Goal: Task Accomplishment & Management: Complete application form

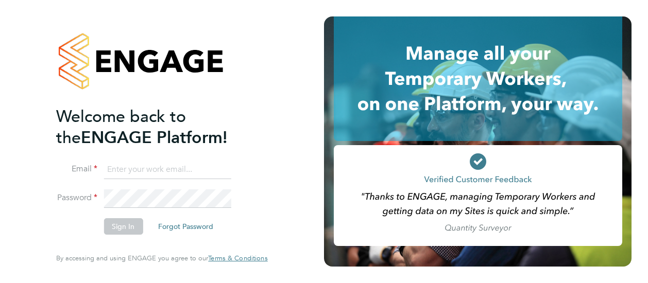
type input "brendan.conway@vistry.co.uk"
click at [124, 230] on button "Sign In" at bounding box center [122, 226] width 39 height 16
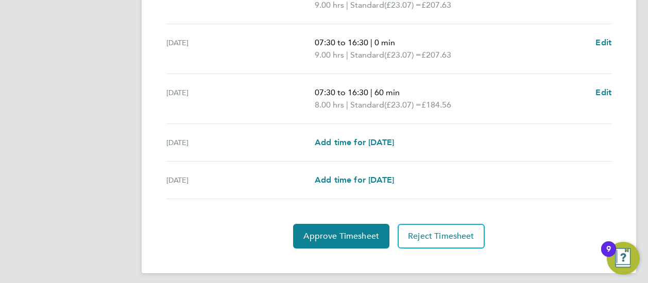
scroll to position [446, 0]
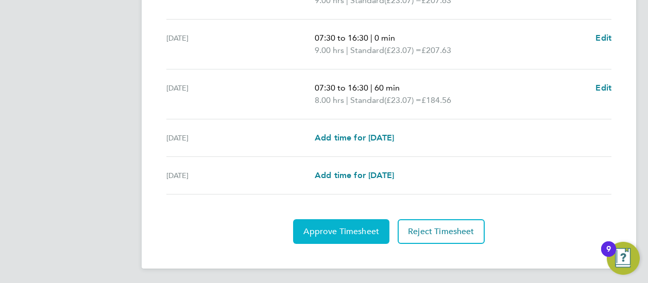
click at [355, 221] on button "Approve Timesheet" at bounding box center [341, 231] width 96 height 25
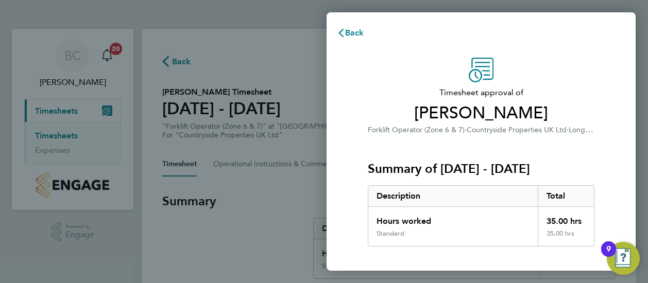
scroll to position [180, 0]
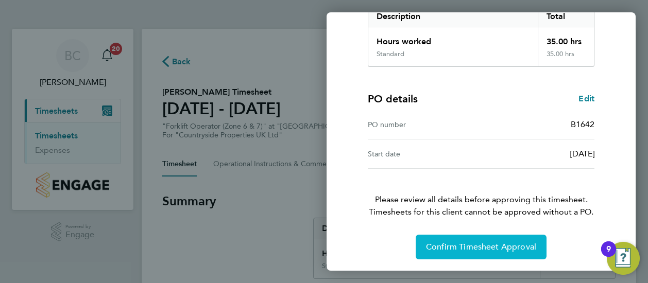
click at [489, 244] on span "Confirm Timesheet Approval" at bounding box center [481, 247] width 110 height 10
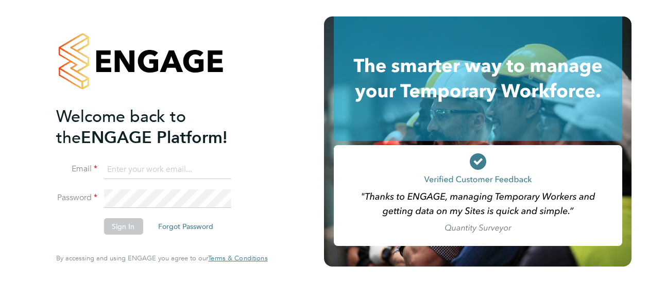
type input "brendan.conway@vistry.co.uk"
click at [119, 224] on button "Sign In" at bounding box center [122, 226] width 39 height 16
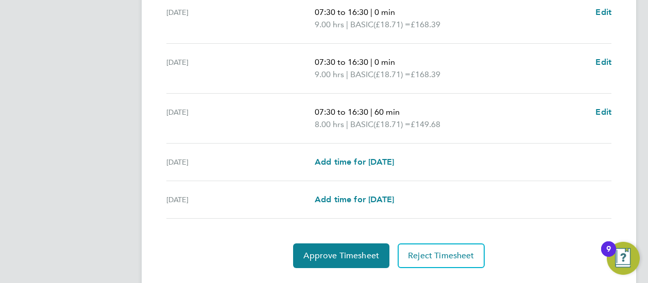
scroll to position [446, 0]
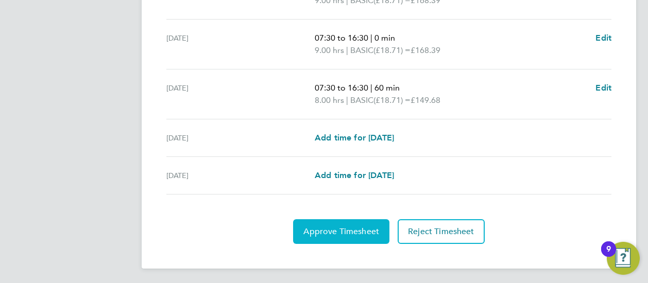
click at [339, 229] on span "Approve Timesheet" at bounding box center [341, 232] width 76 height 10
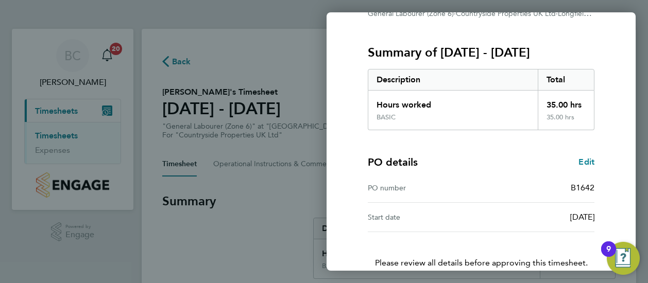
scroll to position [180, 0]
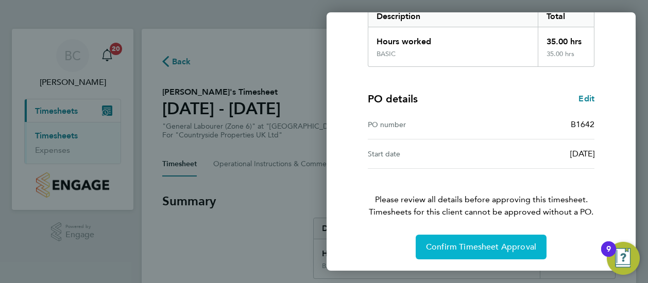
click at [465, 242] on span "Confirm Timesheet Approval" at bounding box center [481, 247] width 110 height 10
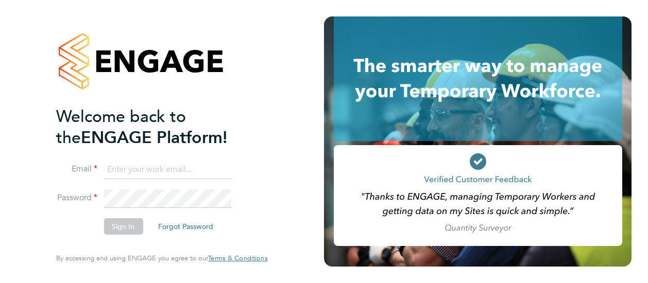
type input "brendan.conway@vistry.co.uk"
click at [122, 226] on button "Sign In" at bounding box center [122, 226] width 39 height 16
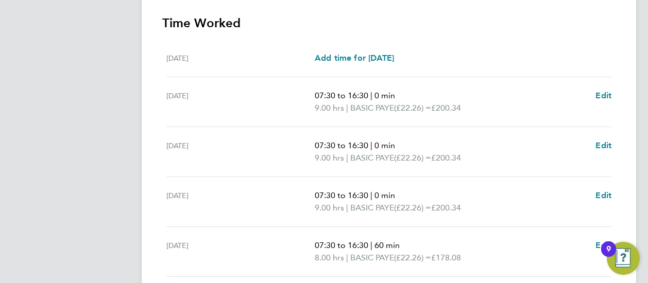
scroll to position [446, 0]
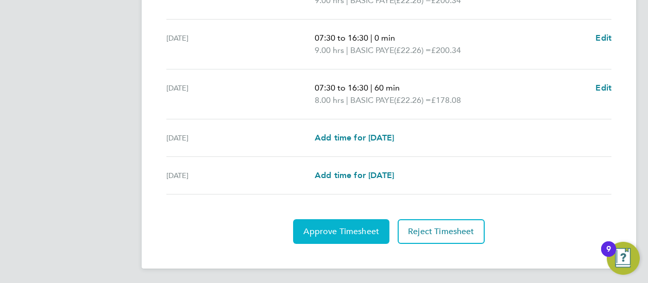
click at [328, 230] on span "Approve Timesheet" at bounding box center [341, 232] width 76 height 10
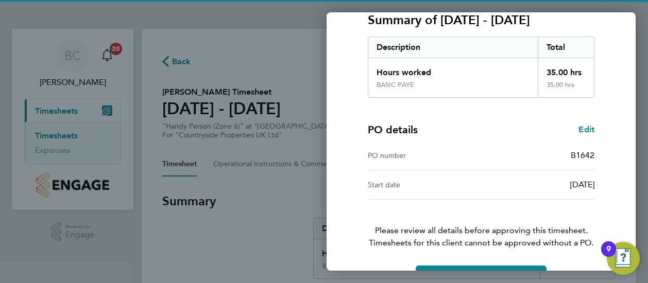
scroll to position [180, 0]
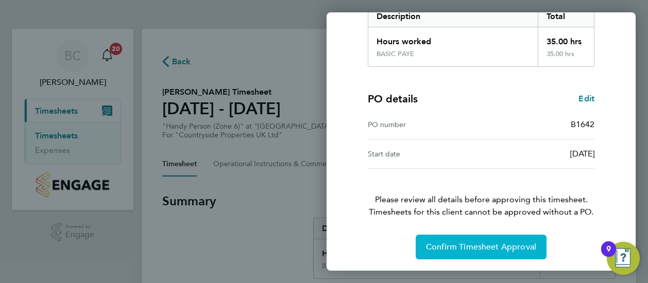
click at [470, 244] on span "Confirm Timesheet Approval" at bounding box center [481, 247] width 110 height 10
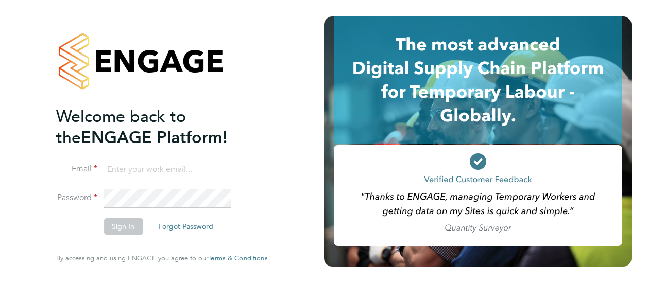
type input "[PERSON_NAME][EMAIL_ADDRESS][PERSON_NAME][DOMAIN_NAME]"
click at [119, 228] on button "Sign In" at bounding box center [122, 226] width 39 height 16
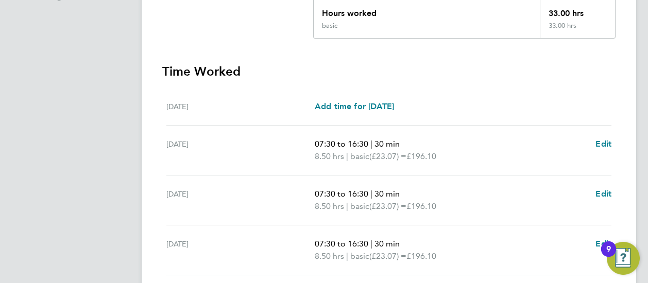
scroll to position [292, 0]
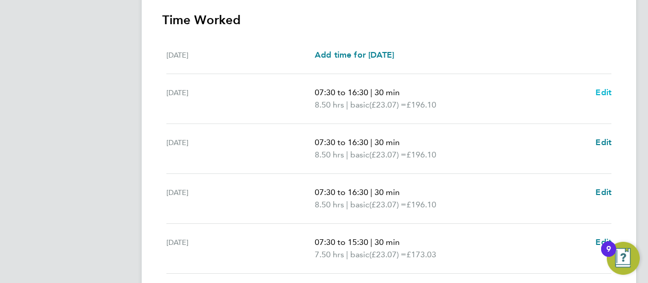
click at [603, 90] on span "Edit" at bounding box center [603, 93] width 16 height 10
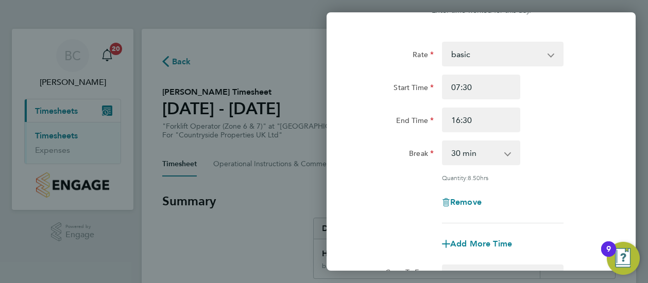
scroll to position [51, 0]
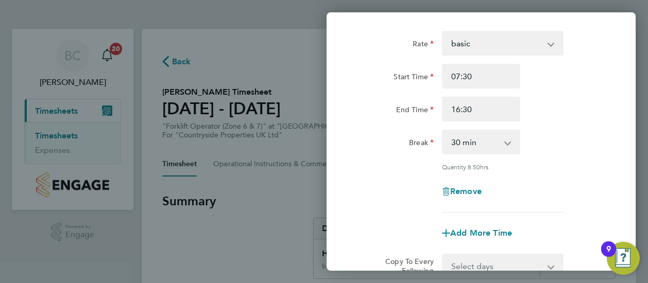
click at [507, 141] on app-icon-cross-button at bounding box center [513, 142] width 12 height 23
click at [507, 142] on app-icon-cross-button at bounding box center [513, 142] width 12 height 23
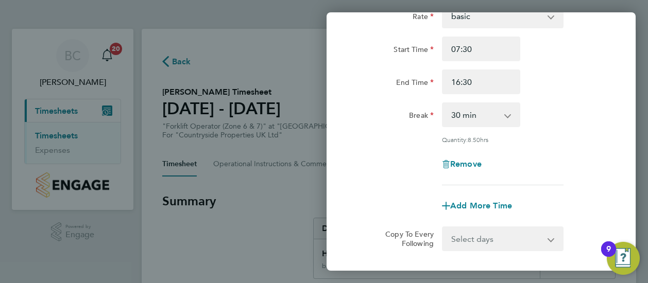
scroll to position [27, 0]
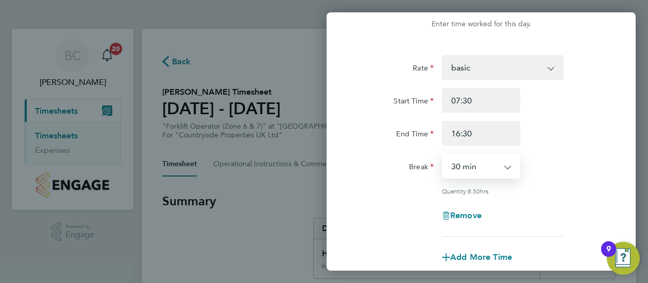
click at [463, 164] on select "0 min 15 min 30 min 45 min 60 min 75 min 90 min" at bounding box center [475, 166] width 64 height 23
select select "0"
click at [443, 155] on select "0 min 15 min 30 min 45 min 60 min 75 min 90 min" at bounding box center [475, 166] width 64 height 23
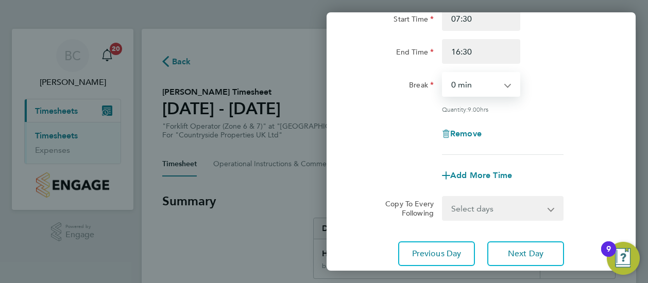
scroll to position [130, 0]
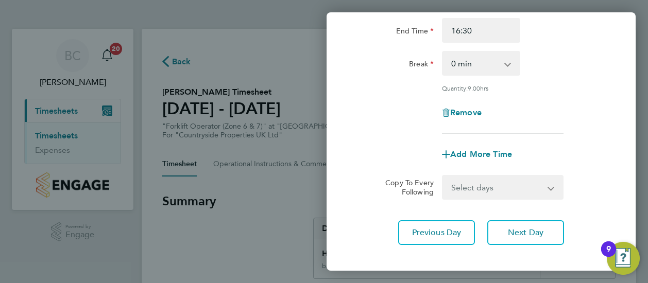
click at [557, 184] on app-icon-cross-button at bounding box center [557, 187] width 12 height 23
click at [549, 184] on select "Select days Day Weekday (Mon-Fri) Weekend (Sat-Sun) Wednesday Thursday Friday S…" at bounding box center [497, 187] width 108 height 23
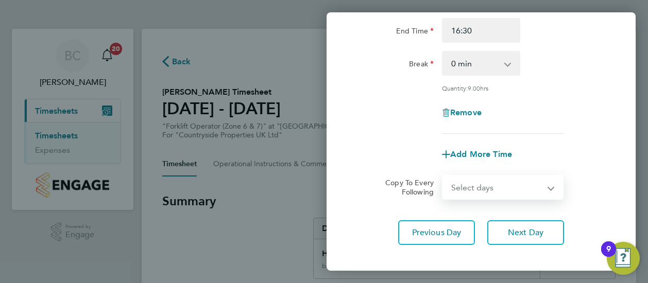
select select "WEEKDAY"
click at [443, 176] on select "Select days Day Weekday (Mon-Fri) Weekend (Sat-Sun) Wednesday Thursday Friday S…" at bounding box center [497, 187] width 108 height 23
select select "2025-08-31"
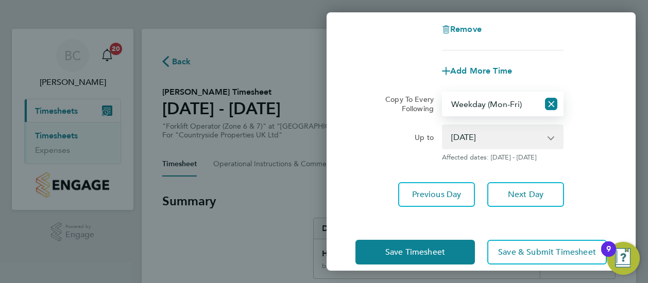
scroll to position [227, 0]
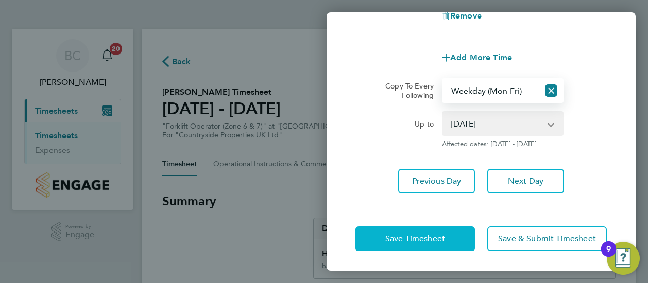
click at [420, 237] on span "Save Timesheet" at bounding box center [415, 239] width 60 height 10
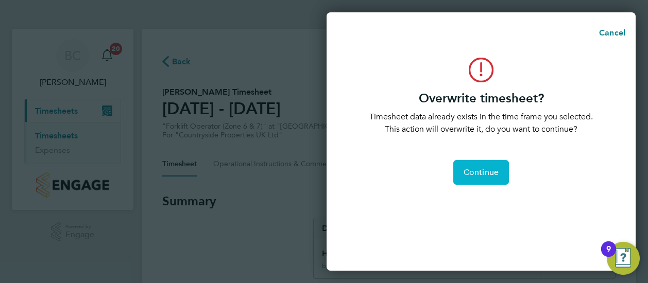
click at [474, 171] on span "Continue" at bounding box center [480, 172] width 35 height 10
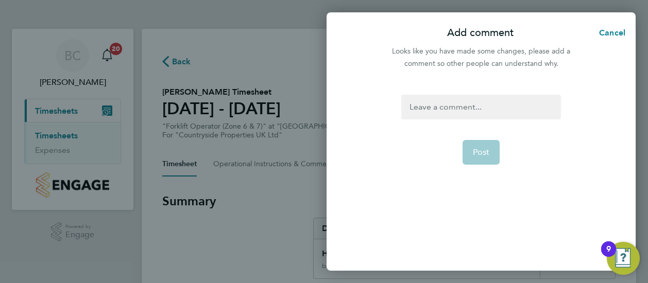
click at [422, 110] on div at bounding box center [480, 107] width 159 height 25
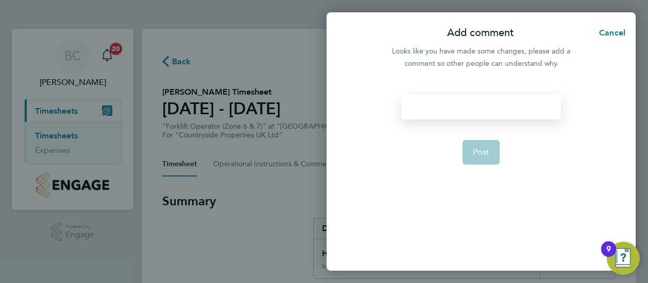
click at [422, 110] on div at bounding box center [480, 107] width 159 height 25
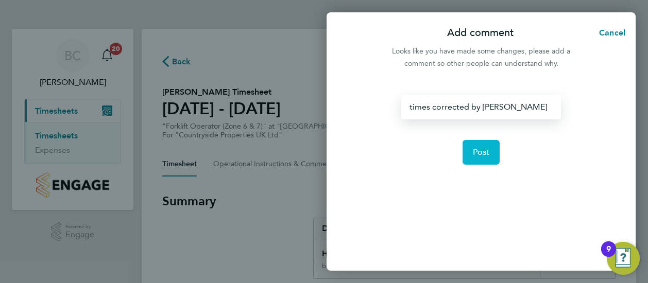
click at [477, 148] on span "Post" at bounding box center [481, 152] width 17 height 10
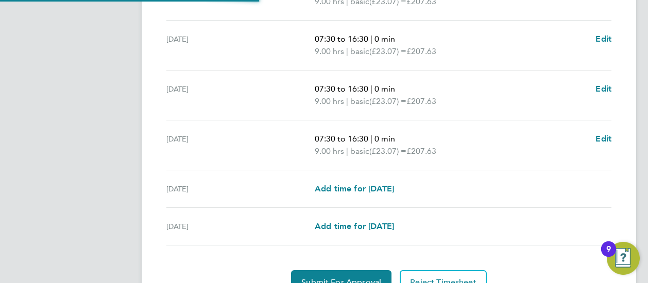
scroll to position [412, 0]
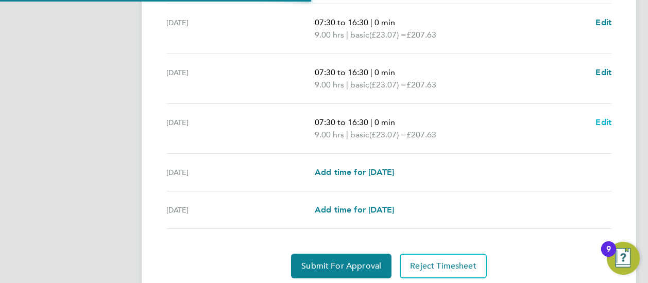
click at [603, 119] on span "Edit" at bounding box center [603, 122] width 16 height 10
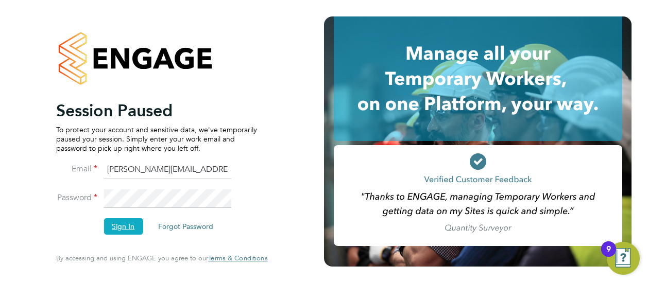
click at [118, 224] on button "Sign In" at bounding box center [122, 226] width 39 height 16
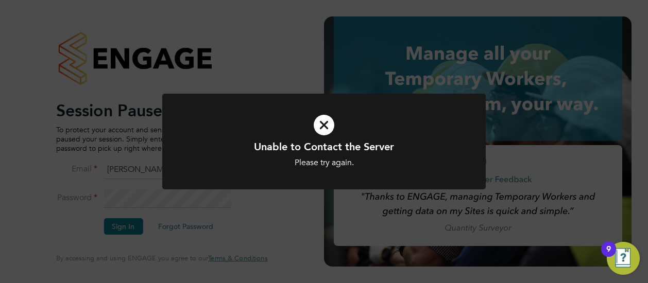
click at [322, 123] on icon at bounding box center [324, 125] width 268 height 40
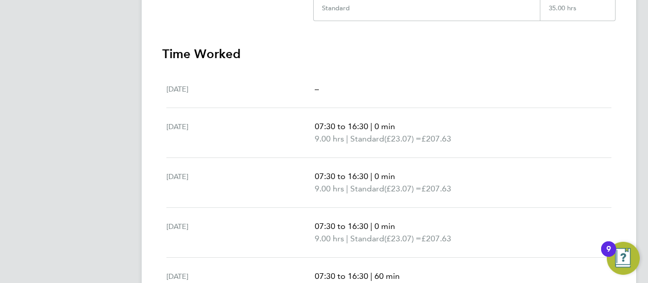
scroll to position [154, 0]
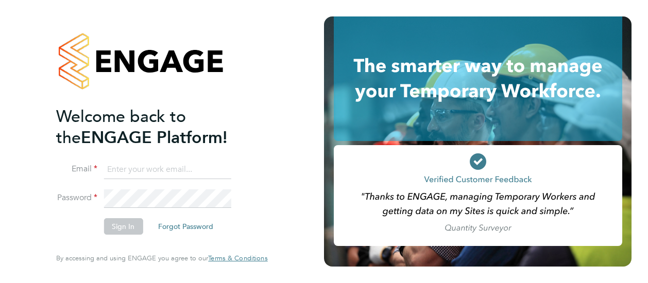
type input "[PERSON_NAME][EMAIL_ADDRESS][PERSON_NAME][DOMAIN_NAME]"
click at [124, 229] on button "Sign In" at bounding box center [122, 226] width 39 height 16
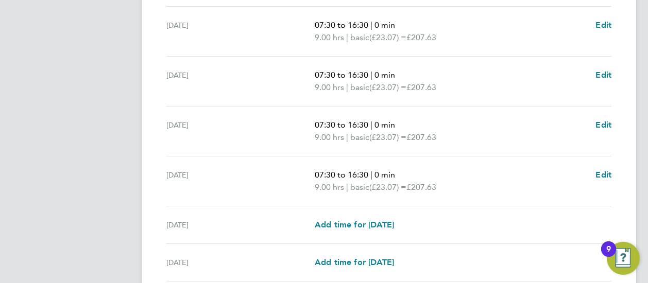
scroll to position [343, 0]
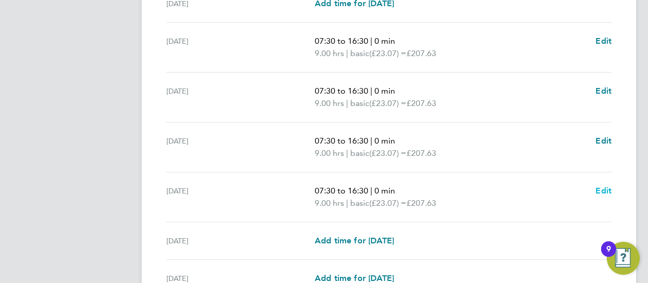
click at [607, 186] on span "Edit" at bounding box center [603, 191] width 16 height 10
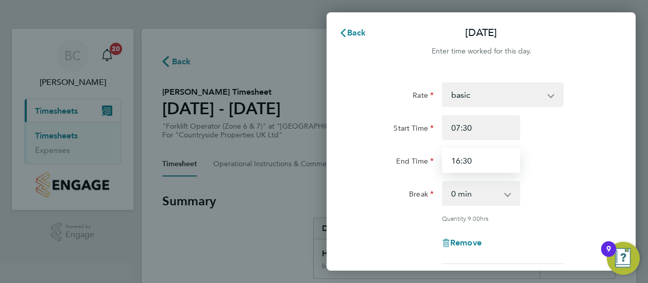
click at [486, 161] on input "16:30" at bounding box center [481, 160] width 78 height 25
drag, startPoint x: 458, startPoint y: 159, endPoint x: 461, endPoint y: 170, distance: 11.9
click at [458, 162] on input "16:30" at bounding box center [481, 160] width 78 height 25
type input "15:30"
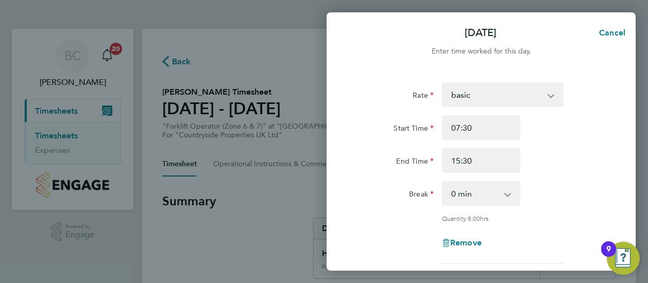
click at [534, 167] on div "End Time 15:30" at bounding box center [481, 160] width 260 height 25
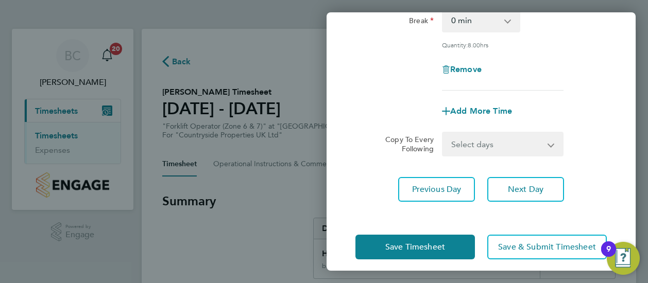
scroll to position [182, 0]
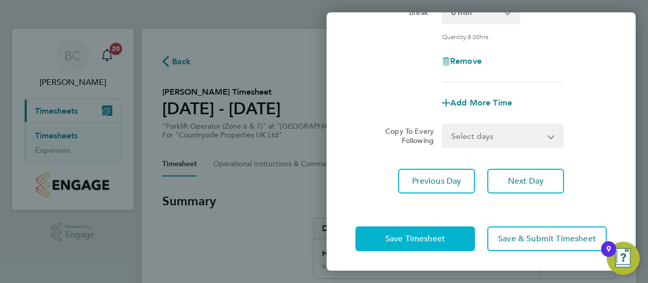
click at [420, 234] on span "Save Timesheet" at bounding box center [415, 239] width 60 height 10
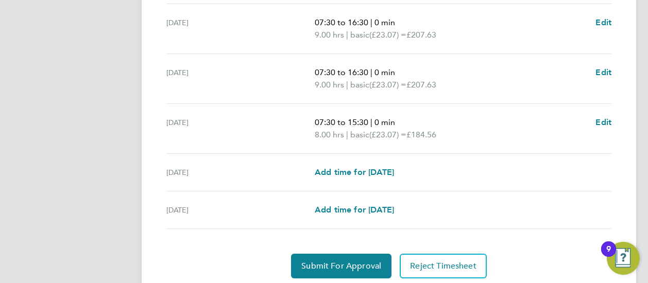
scroll to position [446, 0]
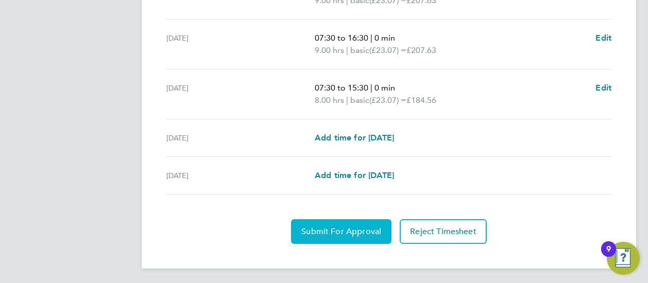
click at [341, 230] on span "Submit For Approval" at bounding box center [341, 232] width 80 height 10
click at [336, 227] on span "Approve Timesheet" at bounding box center [341, 232] width 76 height 10
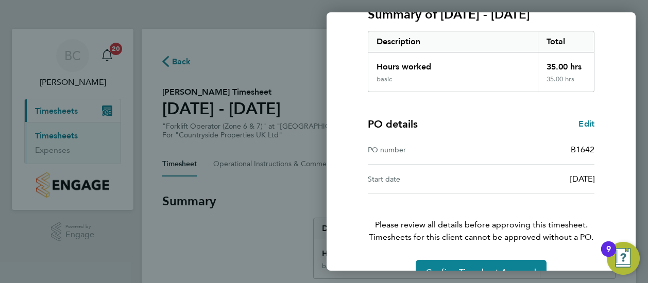
scroll to position [180, 0]
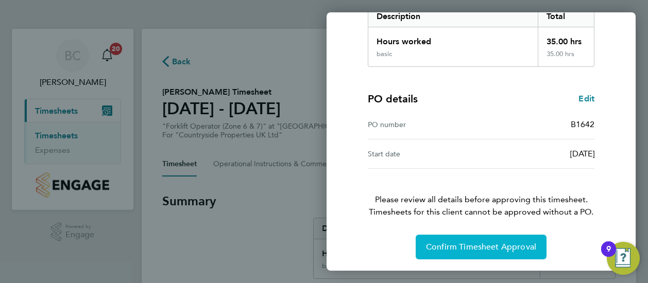
click at [479, 244] on span "Confirm Timesheet Approval" at bounding box center [481, 247] width 110 height 10
